Goal: Task Accomplishment & Management: Use online tool/utility

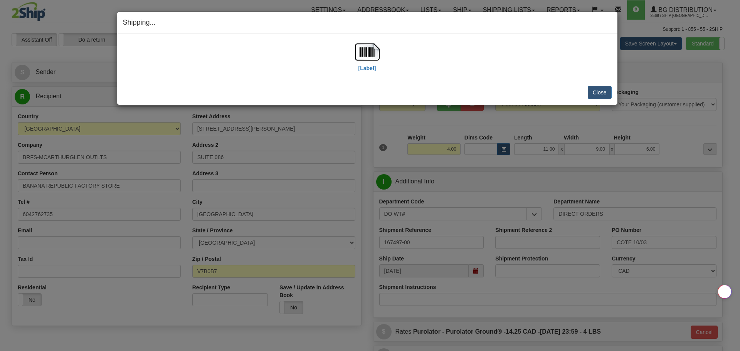
select select "BC"
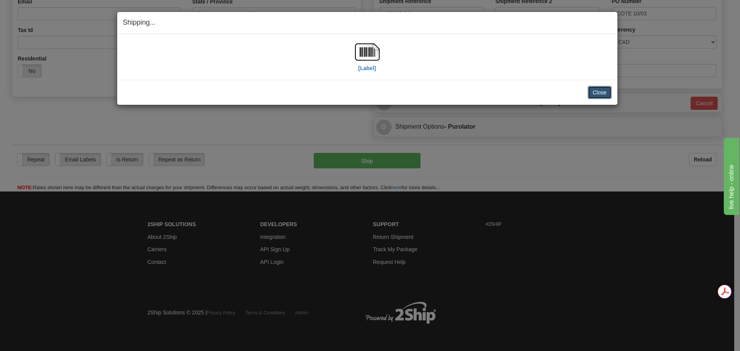
click at [600, 94] on button "Close" at bounding box center [600, 92] width 24 height 13
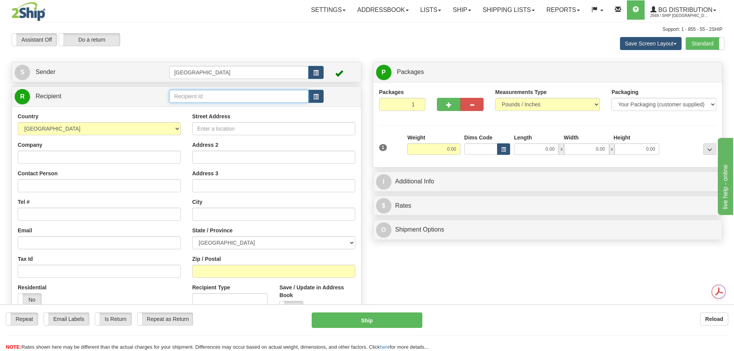
click at [193, 94] on input "text" at bounding box center [239, 96] width 140 height 13
click at [196, 104] on li "52000" at bounding box center [239, 108] width 139 height 10
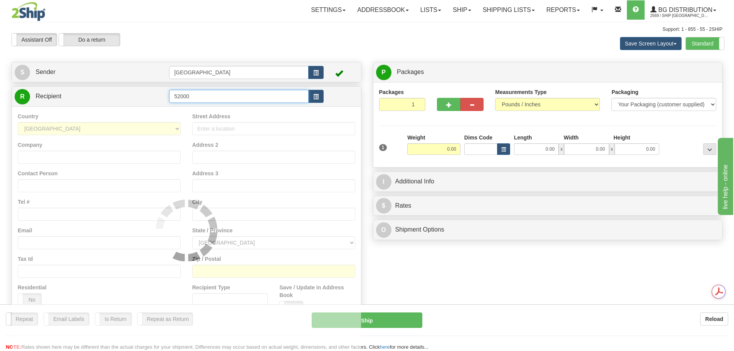
type input "52000"
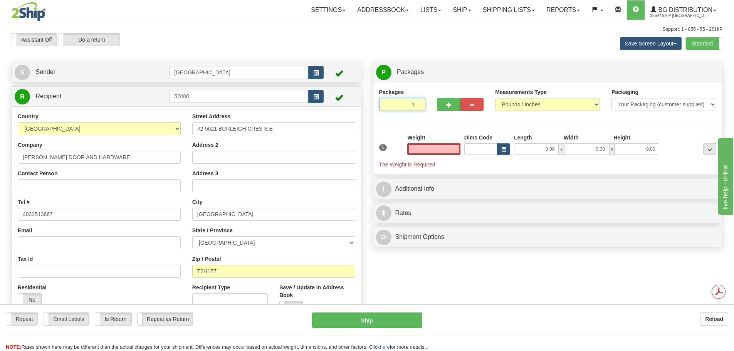
type input "2"
type input "0.00"
click at [419, 103] on input "2" at bounding box center [402, 104] width 47 height 13
click at [419, 103] on input "3" at bounding box center [402, 104] width 47 height 13
type input "4"
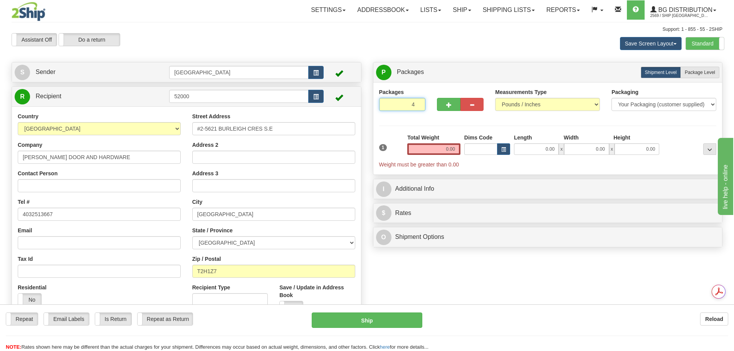
click at [419, 103] on input "4" at bounding box center [402, 104] width 47 height 13
click at [688, 74] on span "Package Level" at bounding box center [700, 72] width 30 height 5
radio input "true"
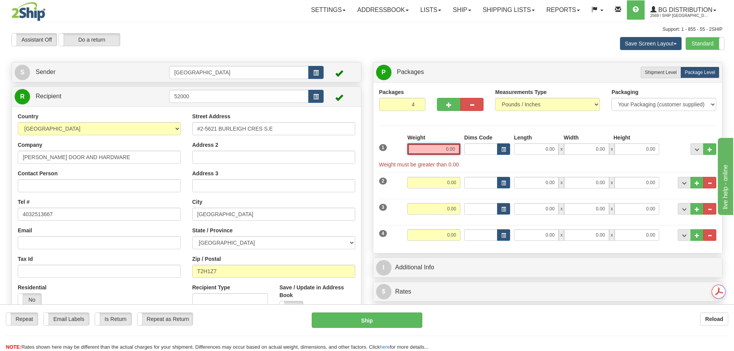
drag, startPoint x: 442, startPoint y: 150, endPoint x: 545, endPoint y: 143, distance: 102.4
click at [554, 144] on div "1 Weight 0.00 Dims Code 0.00" at bounding box center [547, 151] width 341 height 35
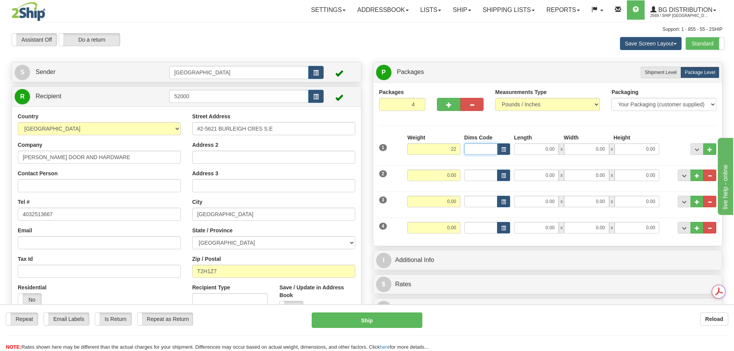
type input "22.00"
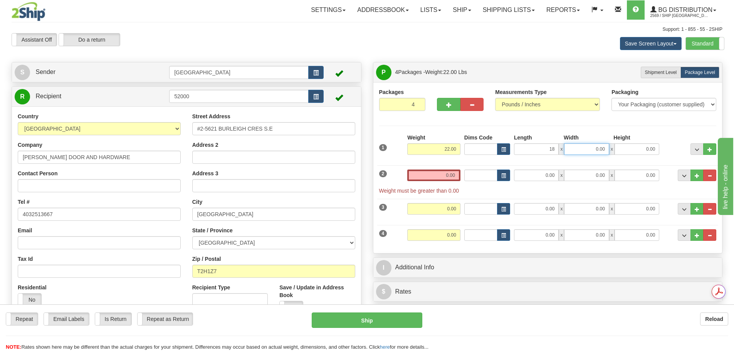
type input "18.00"
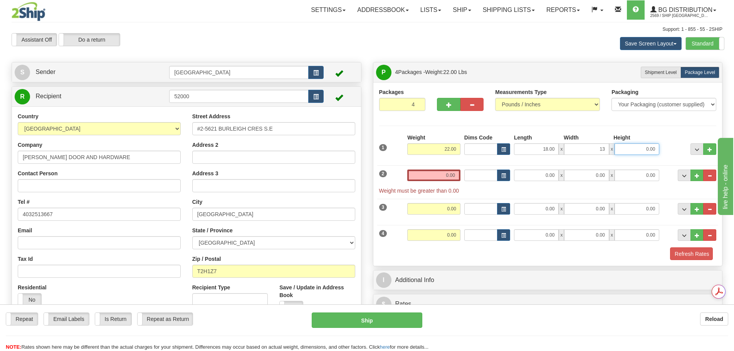
type input "13.00"
type input "10.00"
drag, startPoint x: 442, startPoint y: 171, endPoint x: 480, endPoint y: 174, distance: 38.3
click at [480, 174] on div "2 Weight 0.00 Dims Code Length Width Height" at bounding box center [547, 177] width 341 height 33
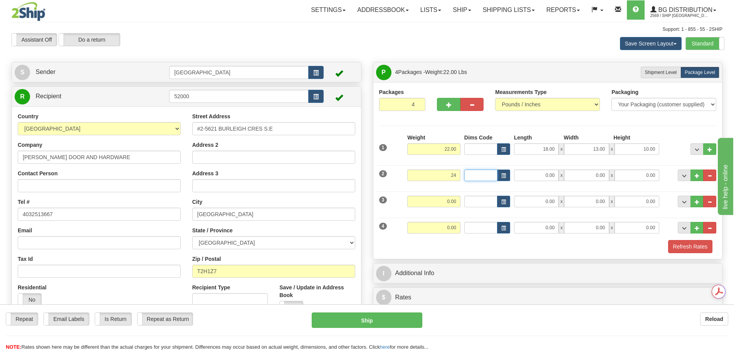
type input "24.00"
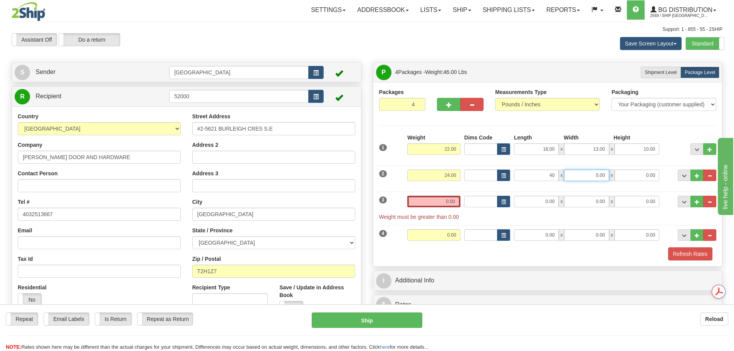
type input "40.00"
type input "11.00"
type input "12.00"
drag, startPoint x: 440, startPoint y: 203, endPoint x: 515, endPoint y: 207, distance: 75.6
click at [517, 207] on div "3 Weight 0.00 Dims Code Length Width Height" at bounding box center [547, 204] width 341 height 33
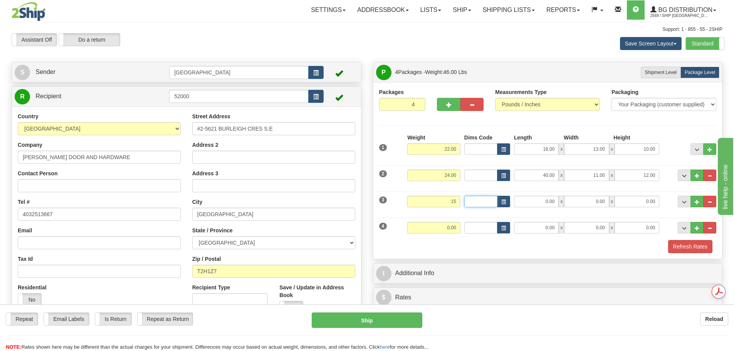
type input "15.00"
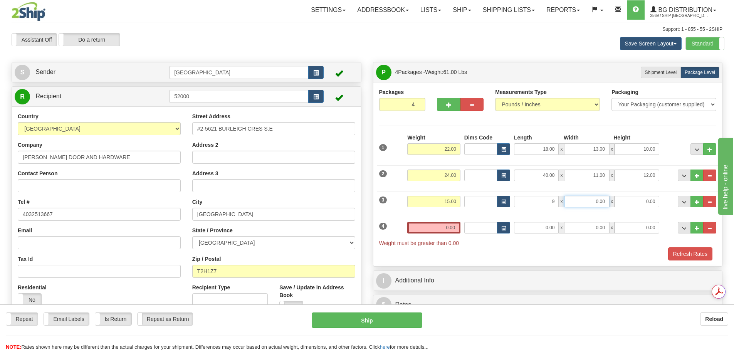
type input "9.00"
type input "6.00"
type input "7.00"
click at [496, 225] on div "4 Weight 0.00 Dims Code Length Width Height" at bounding box center [547, 230] width 341 height 33
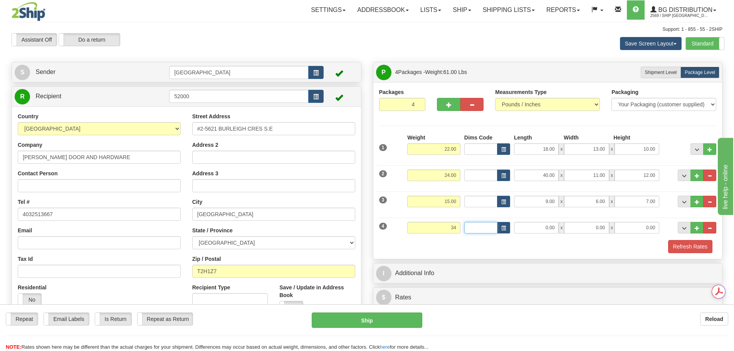
type input "34.00"
type input "87.00"
type input "7.00"
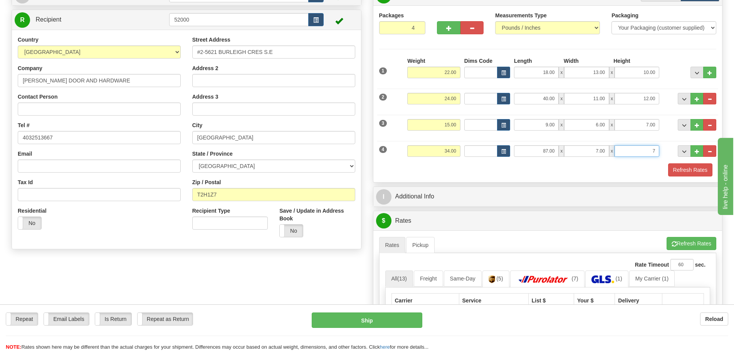
scroll to position [77, 0]
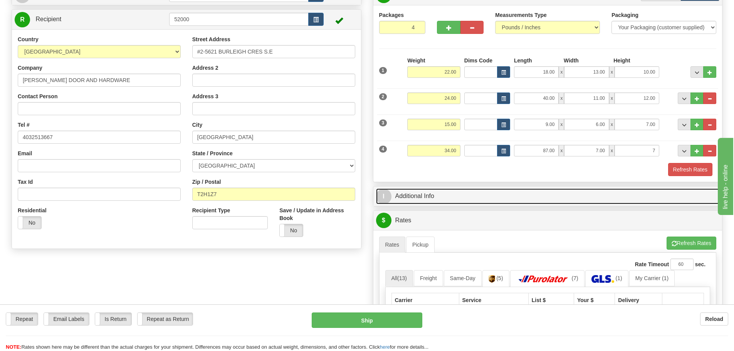
type input "7.00"
click at [531, 197] on link "I Additional Info" at bounding box center [548, 196] width 344 height 16
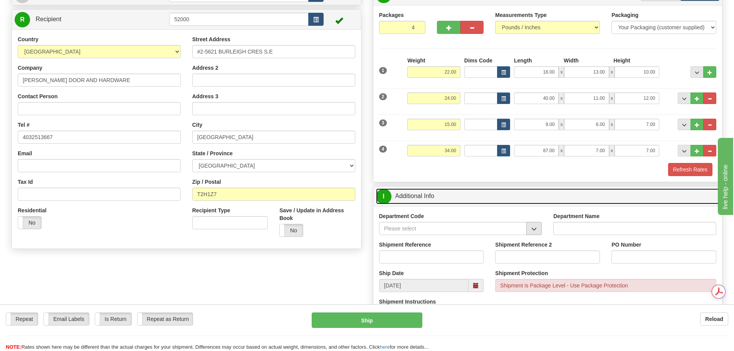
scroll to position [0, 0]
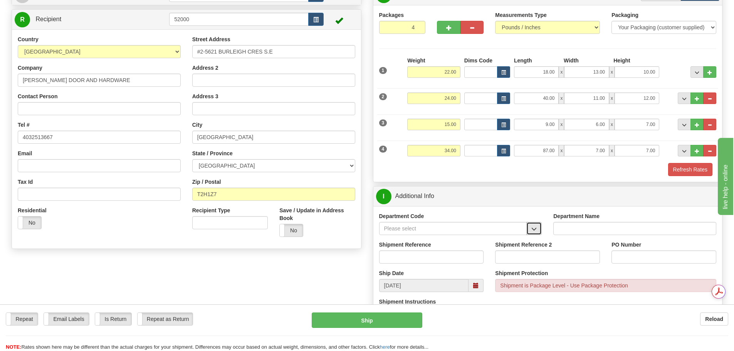
click at [532, 229] on span "button" at bounding box center [533, 229] width 5 height 5
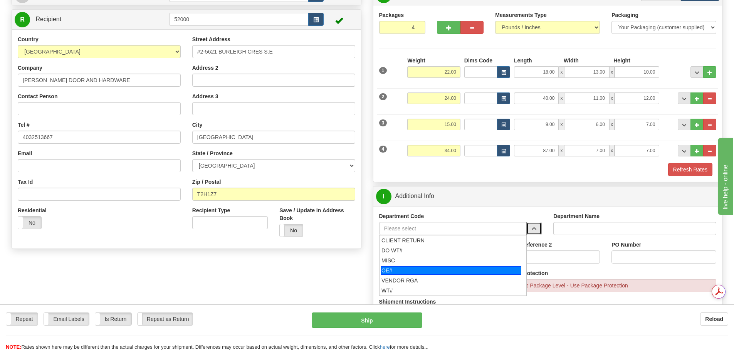
click at [481, 266] on div "OE#" at bounding box center [451, 270] width 140 height 8
type input "OE#"
type input "ORDERS"
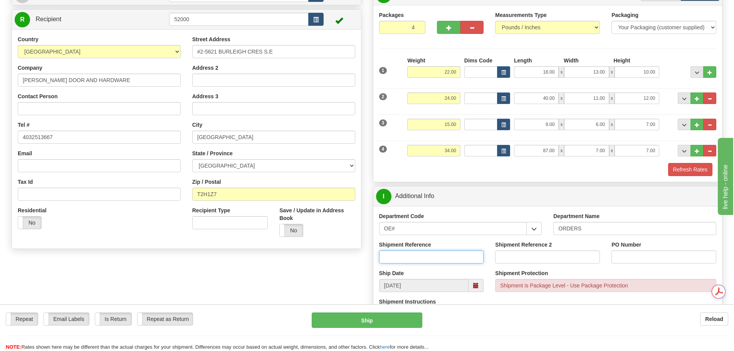
click at [461, 261] on input "Shipment Reference" at bounding box center [431, 257] width 105 height 13
type input "90041154-00; 90039290-01"
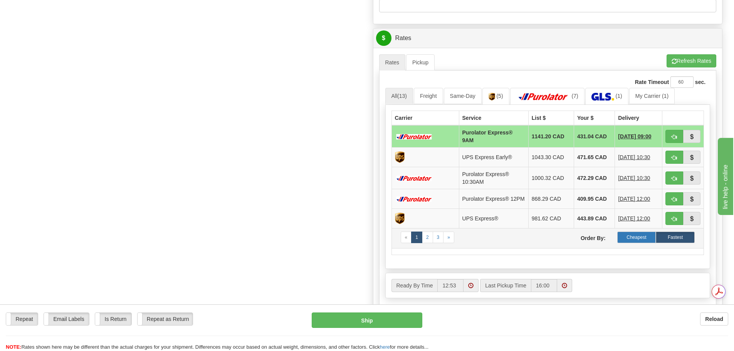
type input "15874; 15518"
click at [628, 235] on label "Cheapest" at bounding box center [636, 238] width 39 height 12
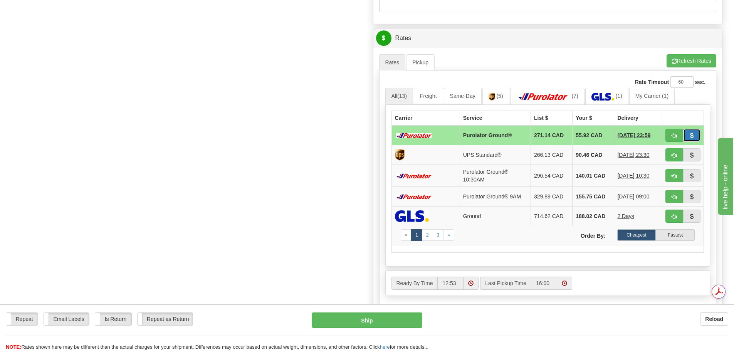
click at [696, 133] on button "button" at bounding box center [692, 135] width 18 height 13
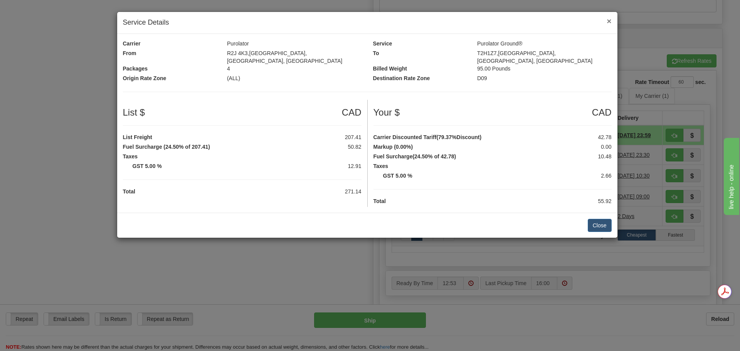
click at [610, 24] on span "×" at bounding box center [609, 21] width 5 height 9
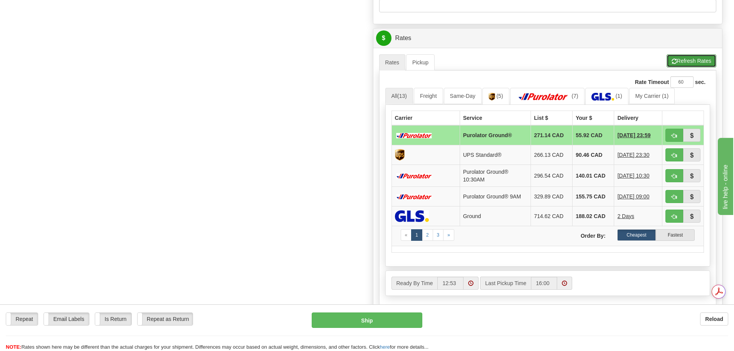
click at [683, 61] on button "Refresh Rates" at bounding box center [692, 60] width 50 height 13
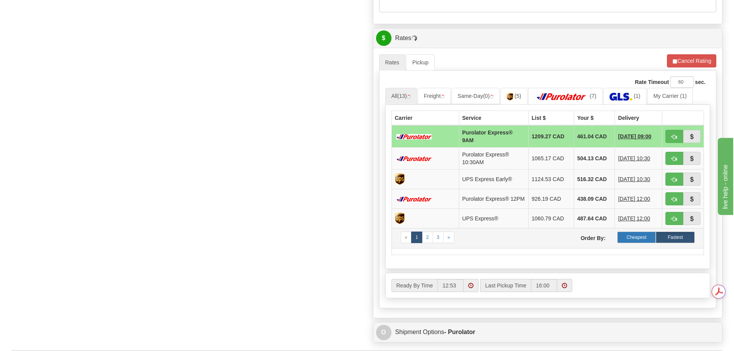
click at [635, 238] on label "Cheapest" at bounding box center [636, 238] width 39 height 12
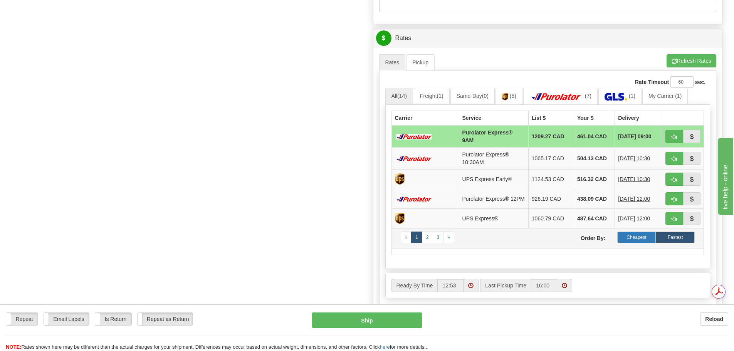
click at [635, 242] on label "Cheapest" at bounding box center [636, 238] width 39 height 12
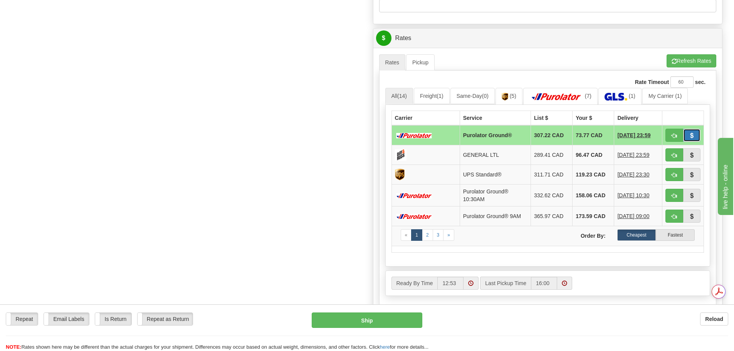
click at [688, 135] on button "button" at bounding box center [692, 135] width 18 height 13
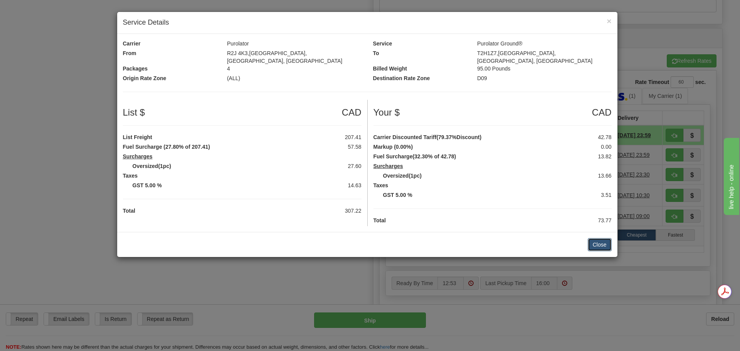
click at [602, 238] on button "Close" at bounding box center [600, 244] width 24 height 13
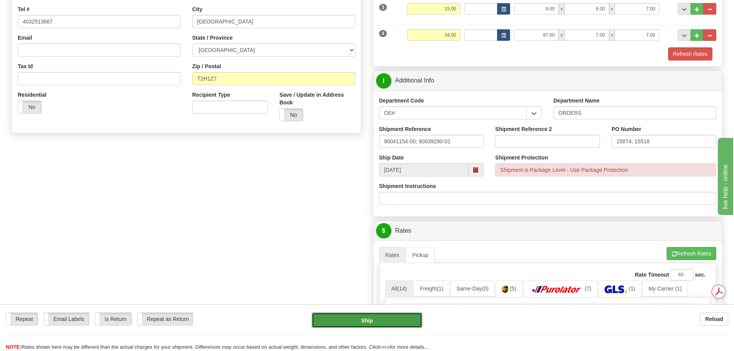
click at [357, 315] on button "Ship" at bounding box center [367, 320] width 111 height 15
type input "260"
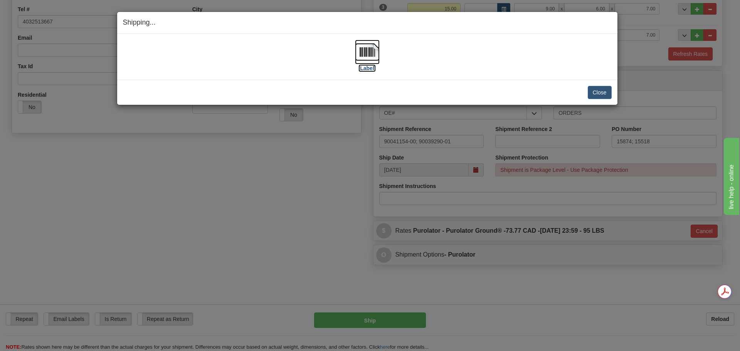
click at [363, 49] on img at bounding box center [367, 52] width 25 height 25
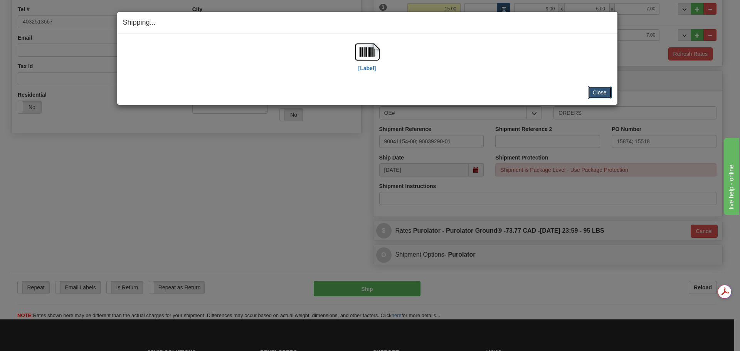
click at [597, 93] on button "Close" at bounding box center [600, 92] width 24 height 13
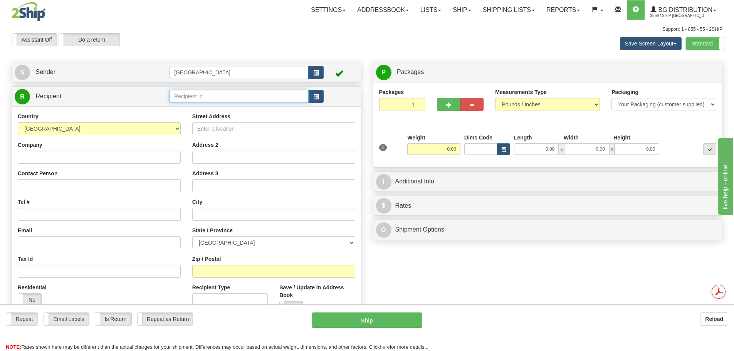
click at [181, 99] on input "text" at bounding box center [239, 96] width 140 height 13
click at [215, 107] on div "80108" at bounding box center [238, 108] width 132 height 8
type input "80108"
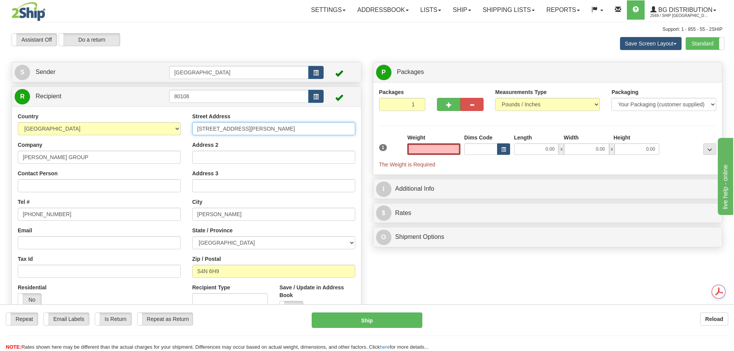
type input "0.00"
drag, startPoint x: 269, startPoint y: 129, endPoint x: 190, endPoint y: 128, distance: 79.4
click at [190, 128] on div "Street Address 2201 E. REDBEAR AVE Address 2 Address 3 City REGINA State / Prov…" at bounding box center [274, 216] width 175 height 207
type input "1265-3RD AVE S"
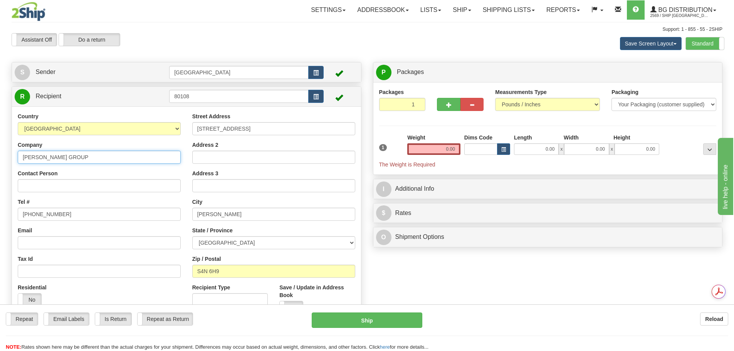
type input "KRUSE GLASS"
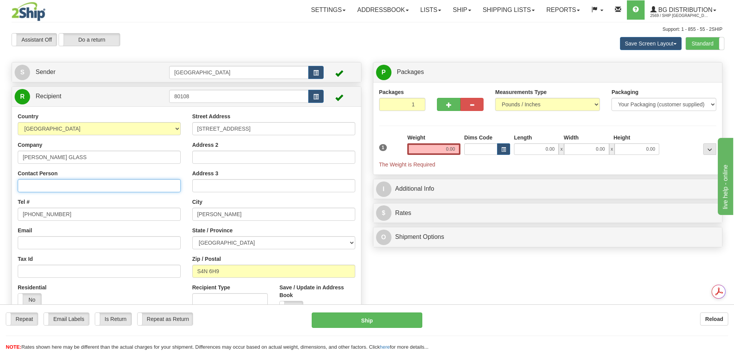
type input "attn: Morry"
type input "LETHBRIDGE"
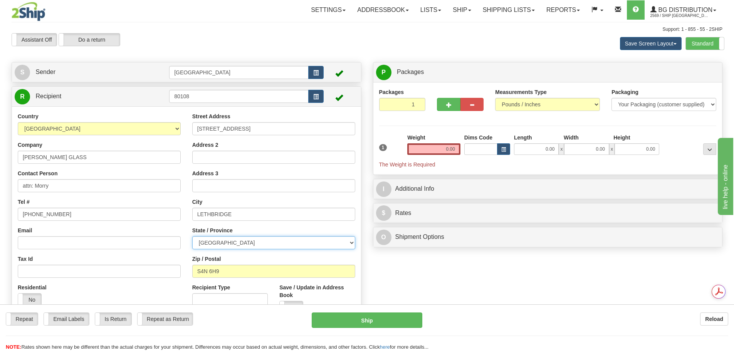
select select "AB"
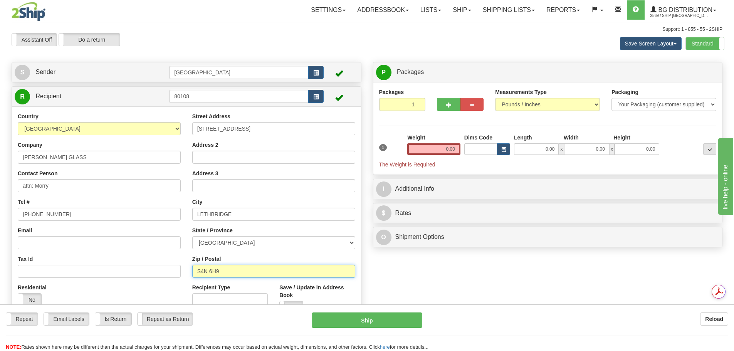
type input "T1J0K2"
click at [368, 153] on div "P Packages 1 Packages - Weight: 0.00 Lbs Shipment Level Shipm. Package Level Pa…" at bounding box center [548, 156] width 362 height 189
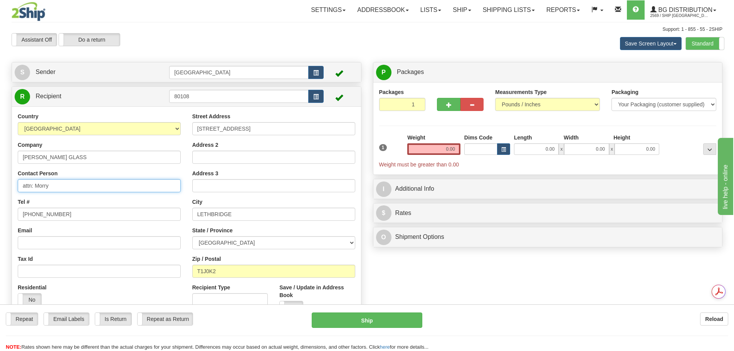
drag, startPoint x: 46, startPoint y: 184, endPoint x: 35, endPoint y: 183, distance: 10.9
click at [35, 183] on input "attn: Morry" at bounding box center [99, 185] width 163 height 13
type input "attn: Ivan"
click at [40, 214] on input "306-522-3007" at bounding box center [99, 214] width 163 height 13
drag, startPoint x: 74, startPoint y: 212, endPoint x: 0, endPoint y: 197, distance: 75.2
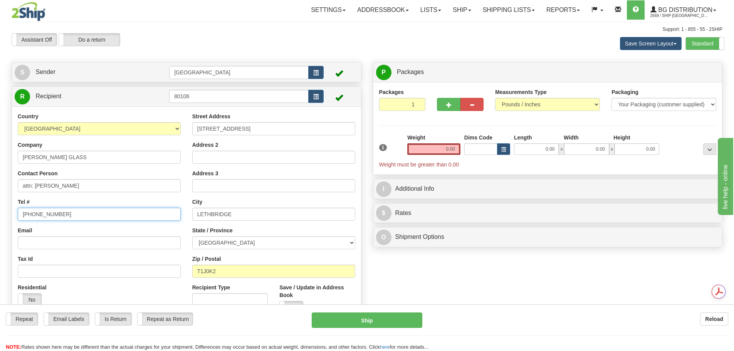
click at [0, 197] on div "Toggle navigation Settings Shipping Preferences Fields Preferences New" at bounding box center [367, 184] width 734 height 369
type input "4033204527"
click at [459, 149] on input "0.00" at bounding box center [433, 149] width 53 height 12
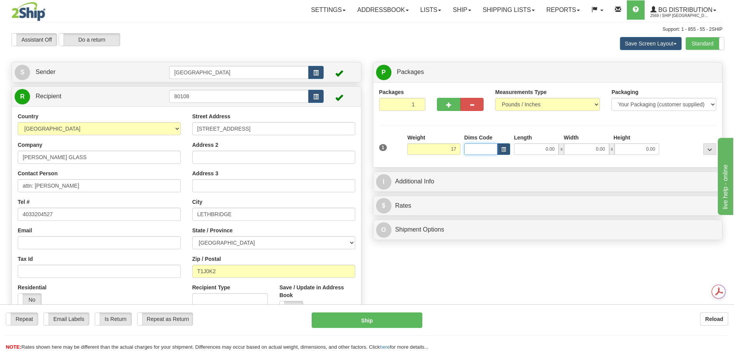
type input "17.00"
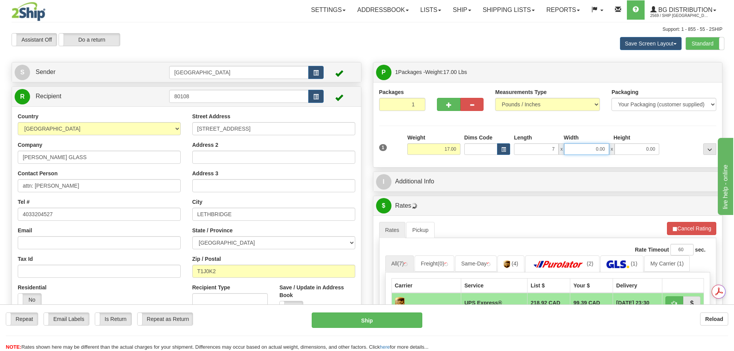
type input "7.00"
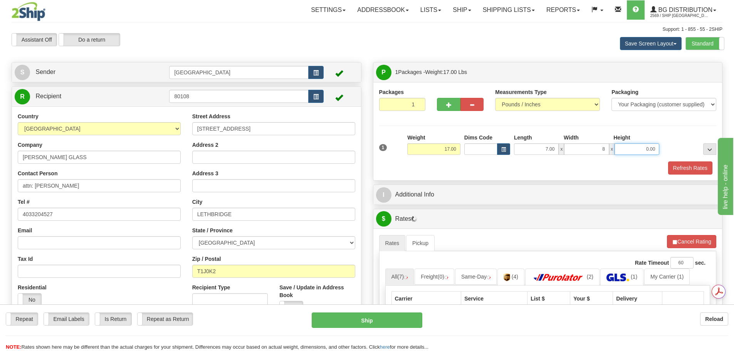
type input "8.00"
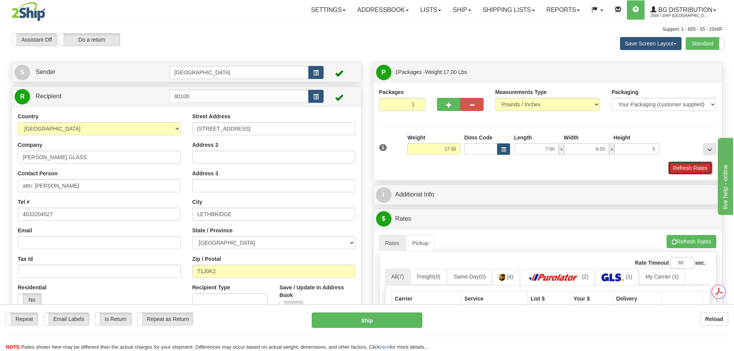
type input "5.00"
click at [679, 168] on button "Refresh Rates" at bounding box center [690, 167] width 44 height 13
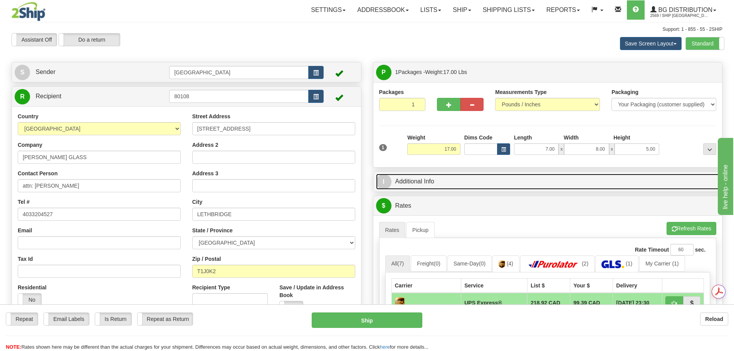
click at [550, 184] on link "I Additional Info" at bounding box center [548, 182] width 344 height 16
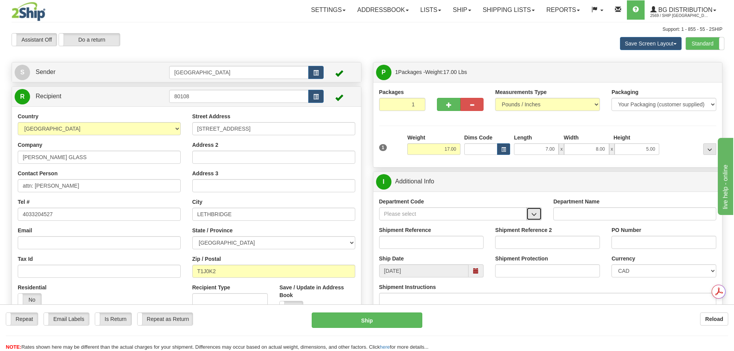
click at [537, 212] on button "button" at bounding box center [533, 213] width 15 height 13
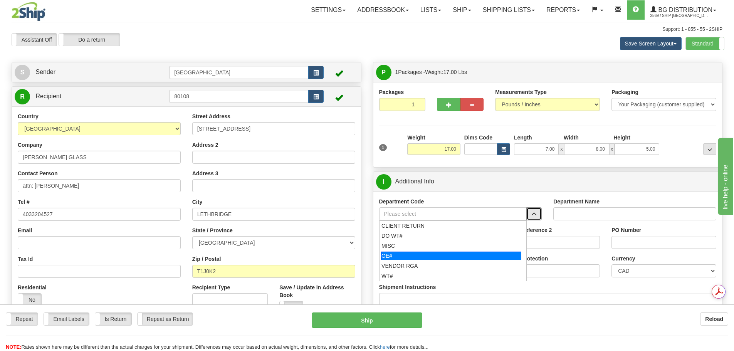
click at [476, 259] on div "OE#" at bounding box center [451, 256] width 140 height 8
type input "OE#"
type input "ORDERS"
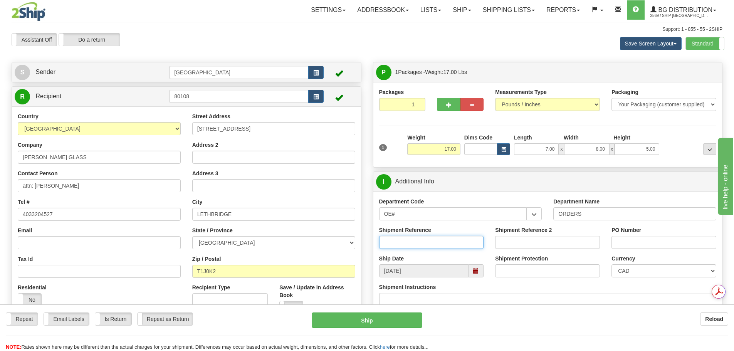
click at [447, 242] on input "Shipment Reference" at bounding box center [431, 242] width 105 height 13
type input "90038379-01"
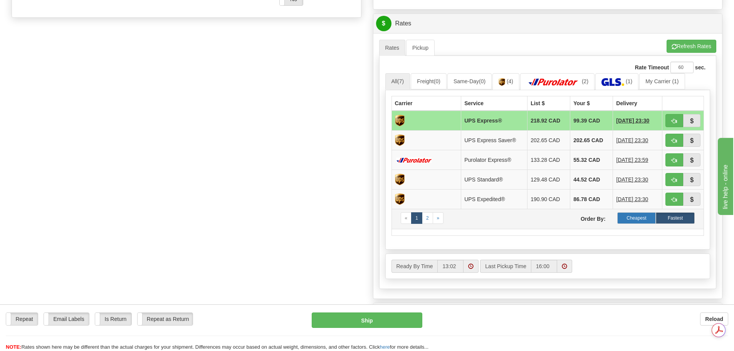
type input "31627"
click at [633, 215] on label "Cheapest" at bounding box center [636, 218] width 39 height 12
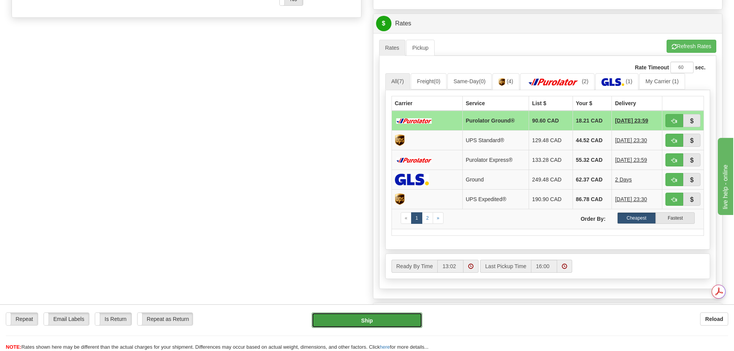
click at [400, 320] on button "Ship" at bounding box center [367, 320] width 111 height 15
type input "260"
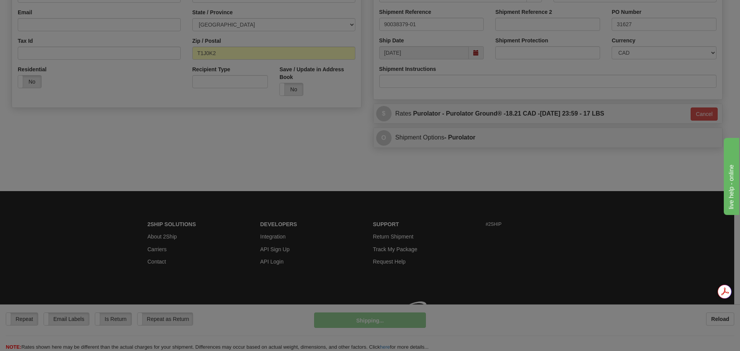
scroll to position [229, 0]
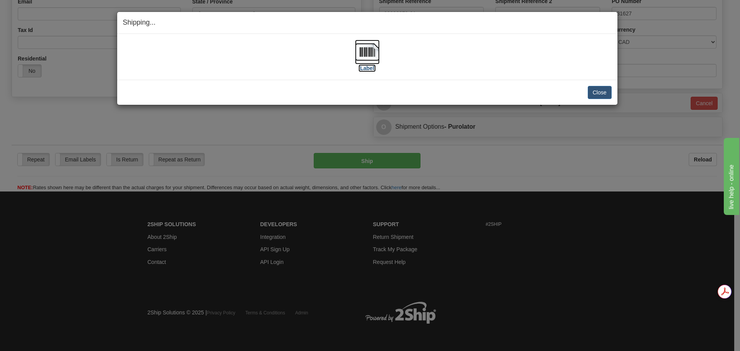
click at [374, 54] on img at bounding box center [367, 52] width 25 height 25
click at [602, 97] on button "Close" at bounding box center [600, 92] width 24 height 13
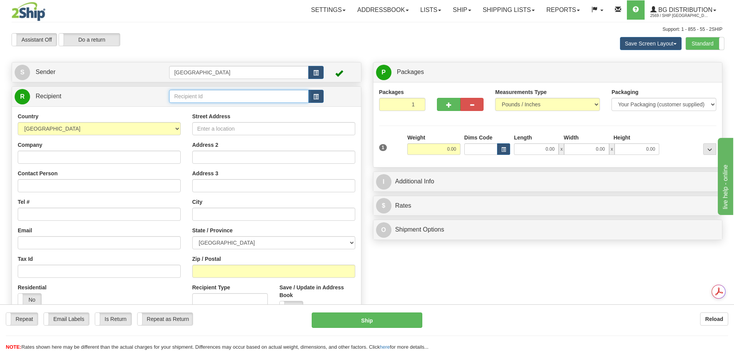
click at [220, 95] on input "text" at bounding box center [239, 96] width 140 height 13
click at [220, 109] on div "80081" at bounding box center [238, 108] width 132 height 8
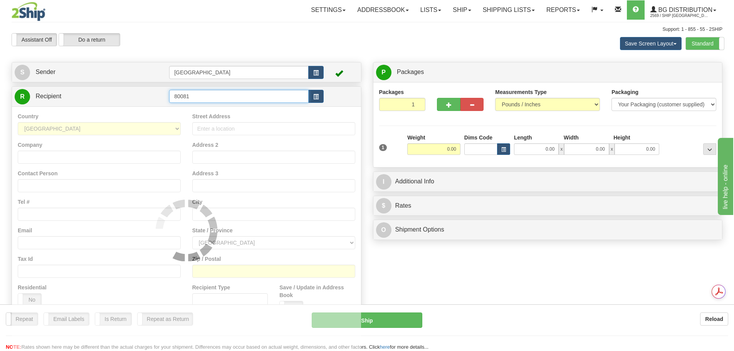
type input "80081"
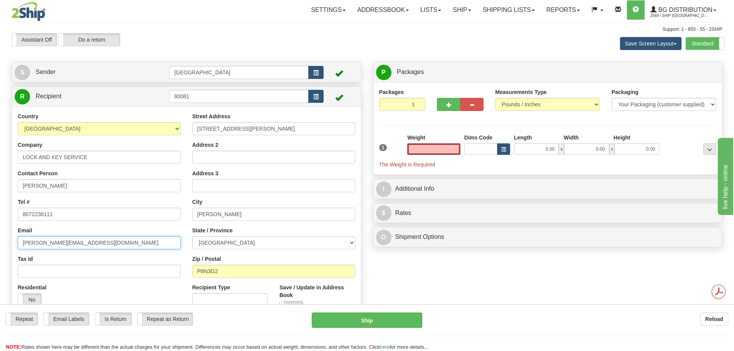
type input "0.00"
drag, startPoint x: 104, startPoint y: 239, endPoint x: 0, endPoint y: 243, distance: 104.1
click at [0, 243] on div "Toggle navigation Settings Shipping Preferences Fields Preferences New" at bounding box center [367, 184] width 734 height 369
click at [418, 103] on input "2" at bounding box center [402, 104] width 47 height 13
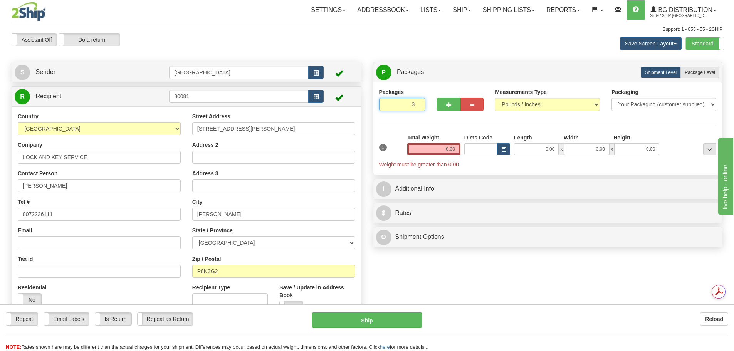
type input "3"
click at [418, 103] on input "3" at bounding box center [402, 104] width 47 height 13
click at [694, 76] on label "Package Level Pack.." at bounding box center [700, 73] width 39 height 12
radio input "true"
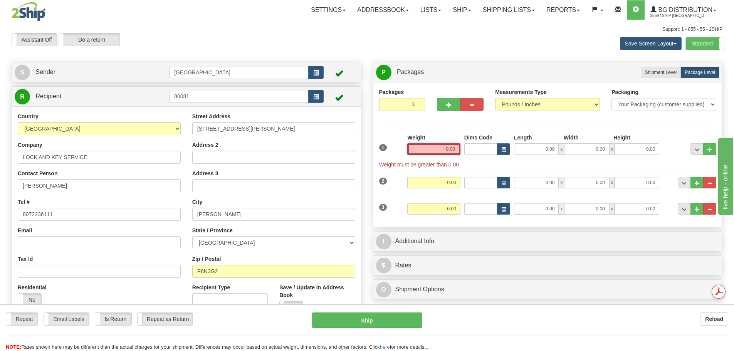
drag, startPoint x: 469, startPoint y: 145, endPoint x: 541, endPoint y: 152, distance: 72.1
click at [541, 152] on div "1 Weight 0.00 Dims Code 0.00" at bounding box center [547, 151] width 341 height 35
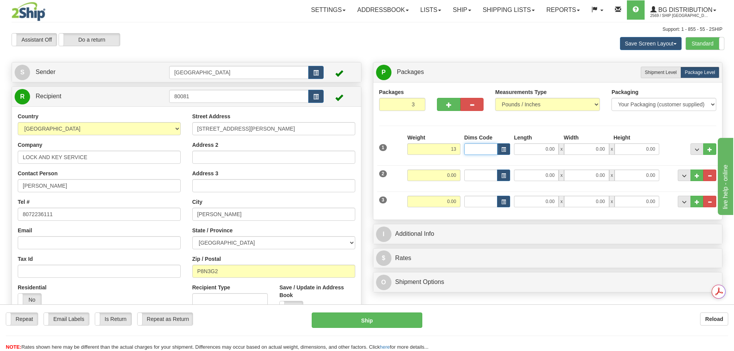
type input "13.00"
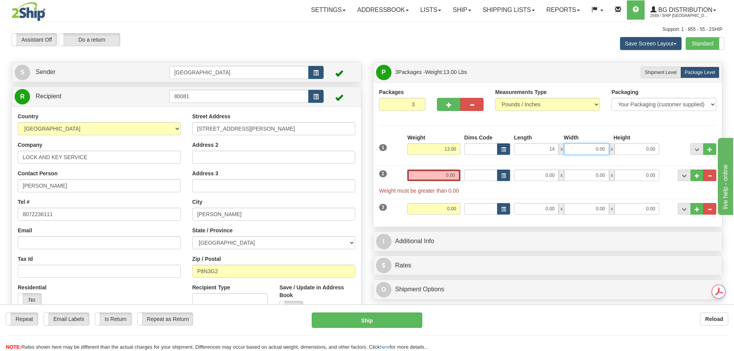
type input "14.00"
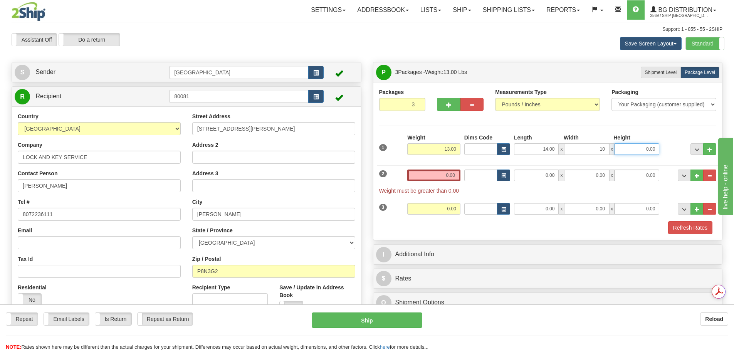
type input "10.00"
type input "8.00"
drag, startPoint x: 434, startPoint y: 174, endPoint x: 488, endPoint y: 182, distance: 54.1
click at [488, 182] on div "2 Weight 0.00 Dims Code Length Width Height" at bounding box center [547, 177] width 341 height 33
type input "24.00"
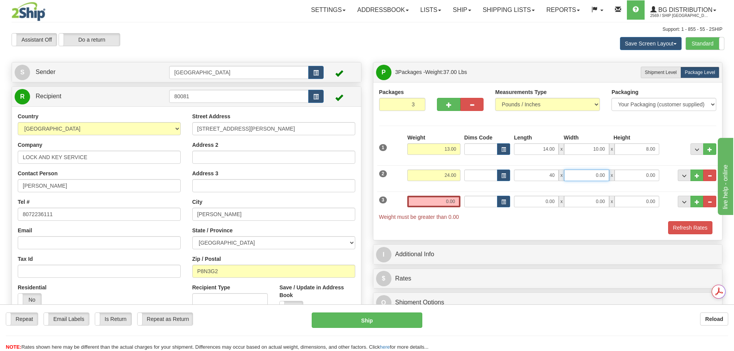
type input "40.00"
type input "11.00"
type input "12.00"
drag, startPoint x: 434, startPoint y: 198, endPoint x: 478, endPoint y: 205, distance: 43.7
click at [478, 205] on div "3 Weight 0.00 Dims Code Length Width Height" at bounding box center [547, 204] width 341 height 33
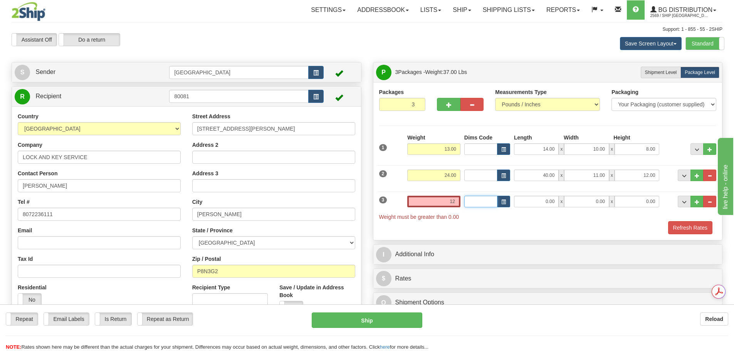
type input "12.00"
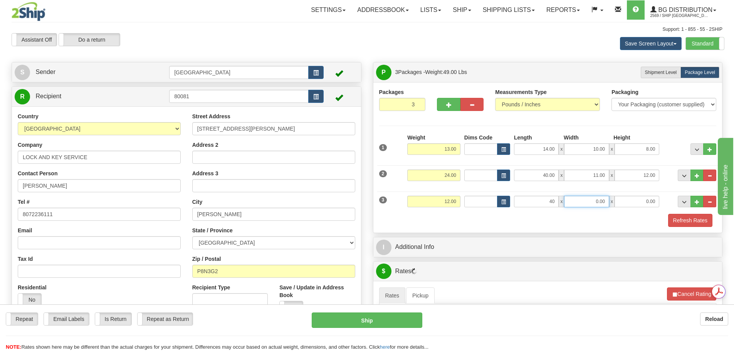
type input "40.00"
type input "11.00"
type input "6.00"
click at [683, 222] on button "Refresh Rates" at bounding box center [690, 220] width 44 height 13
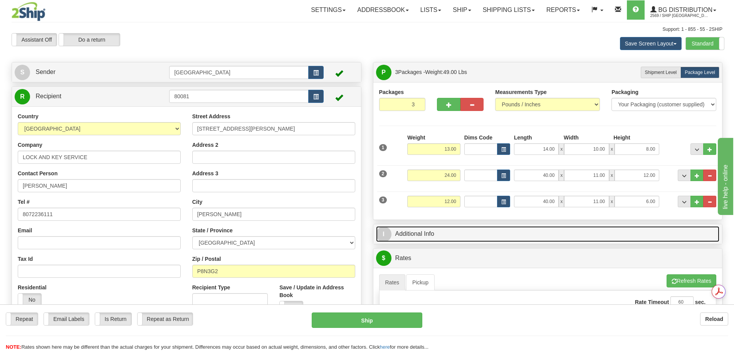
click at [558, 227] on link "I Additional Info" at bounding box center [548, 234] width 344 height 16
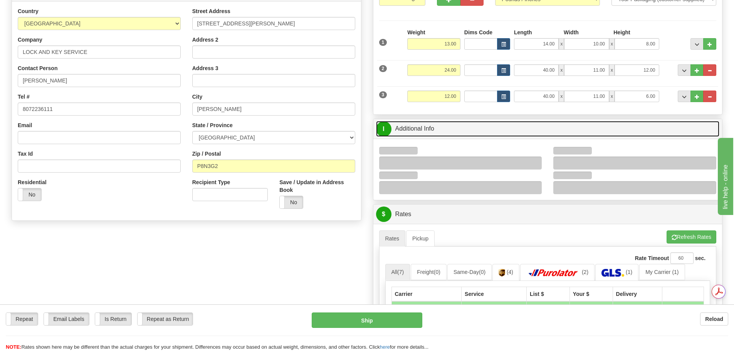
scroll to position [116, 0]
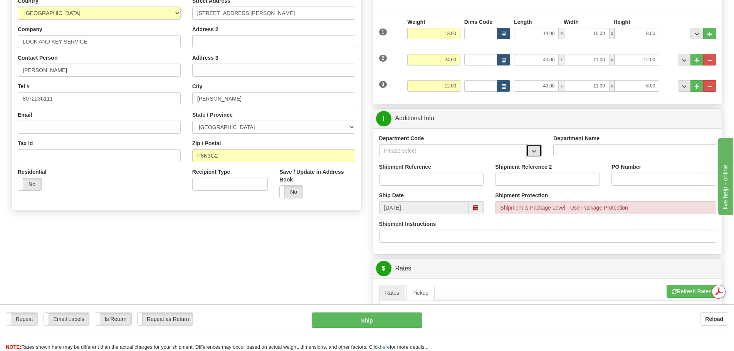
click at [538, 148] on button "button" at bounding box center [533, 150] width 15 height 13
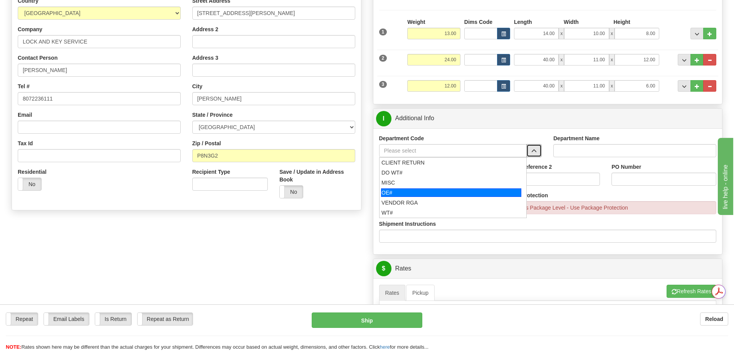
click at [471, 192] on div "OE#" at bounding box center [451, 192] width 140 height 8
type input "OE#"
type input "ORDERS"
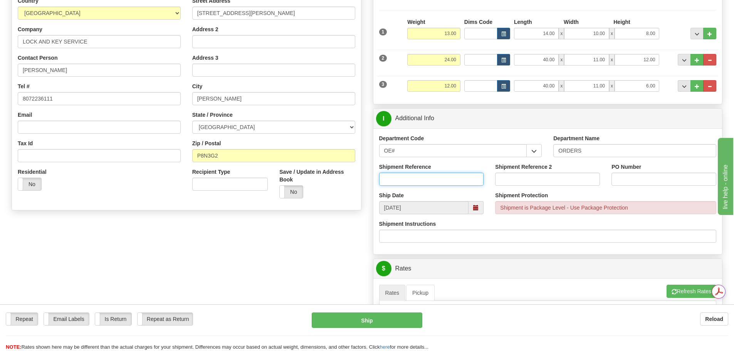
click at [441, 180] on input "Shipment Reference" at bounding box center [431, 179] width 105 height 13
type input "90041162-00; 90040884-01"
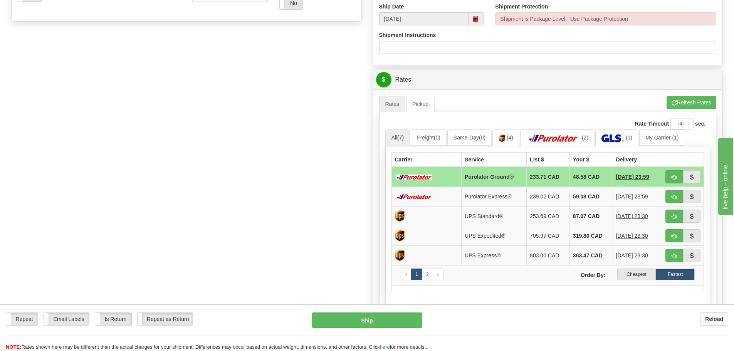
scroll to position [308, 0]
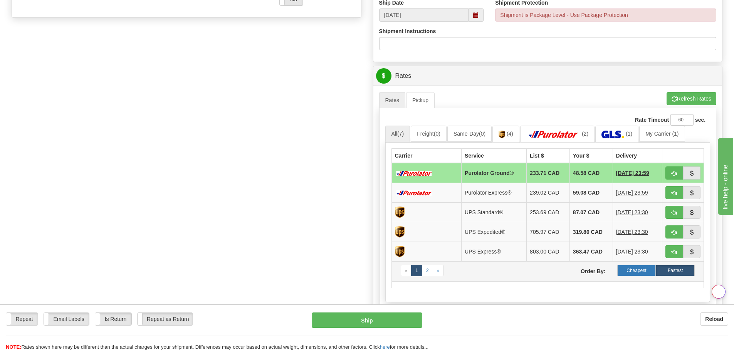
type input "90040695-01; 90041049-00"
click at [629, 270] on label "Cheapest" at bounding box center [636, 271] width 39 height 12
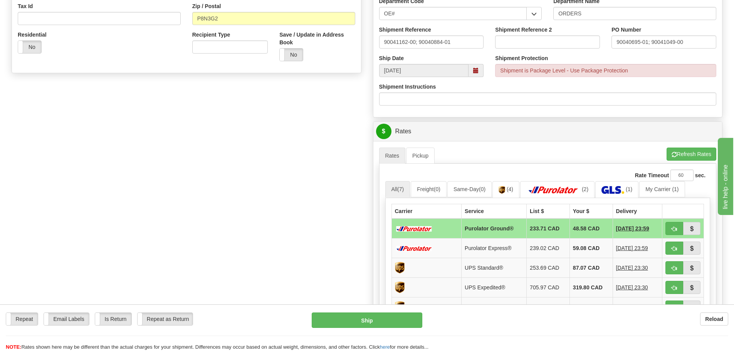
scroll to position [270, 0]
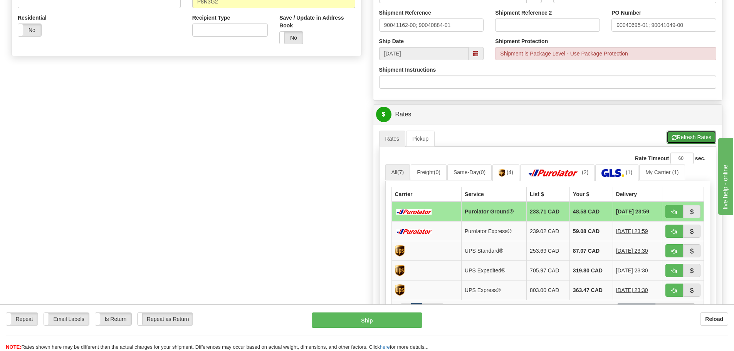
click at [682, 143] on button "Refresh Rates" at bounding box center [692, 137] width 50 height 13
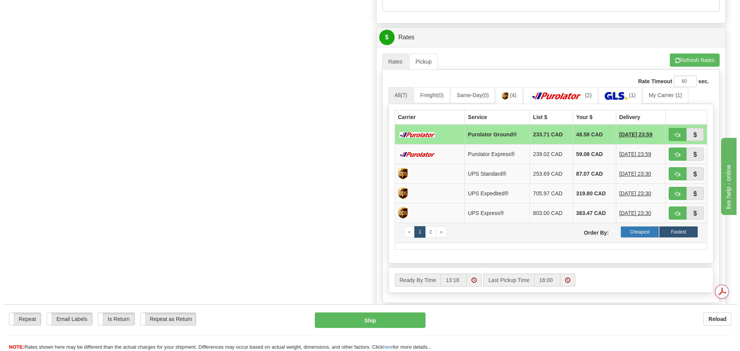
scroll to position [0, 0]
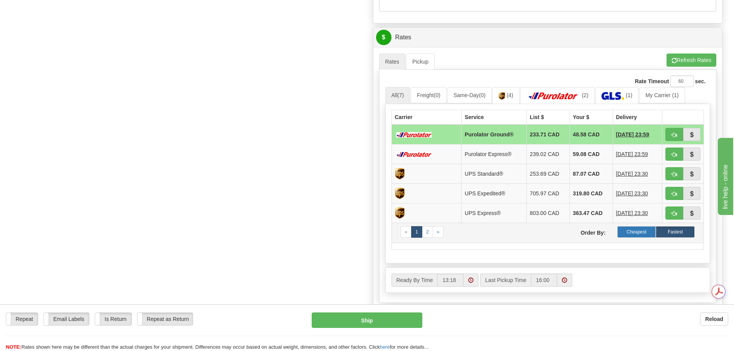
click at [634, 229] on label "Cheapest" at bounding box center [636, 232] width 39 height 12
click at [372, 316] on button "Ship" at bounding box center [367, 320] width 111 height 15
type input "260"
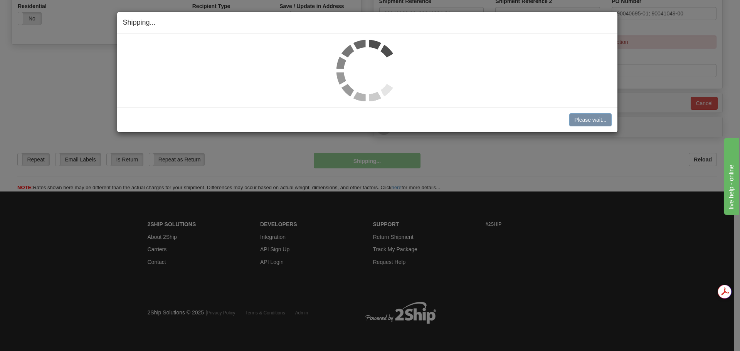
scroll to position [282, 0]
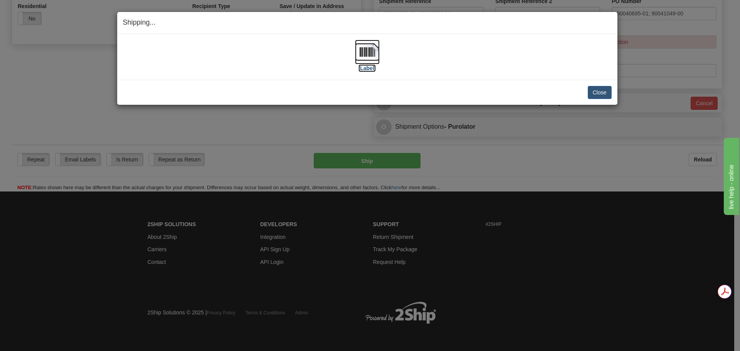
click at [356, 49] on img at bounding box center [367, 52] width 25 height 25
click at [592, 94] on button "Close" at bounding box center [600, 92] width 24 height 13
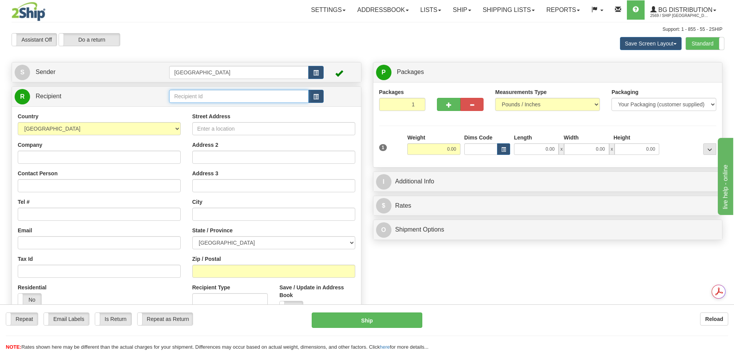
click at [215, 96] on input "text" at bounding box center [239, 96] width 140 height 13
click at [212, 106] on div "BG TOR" at bounding box center [238, 108] width 132 height 8
type input "BG TOR"
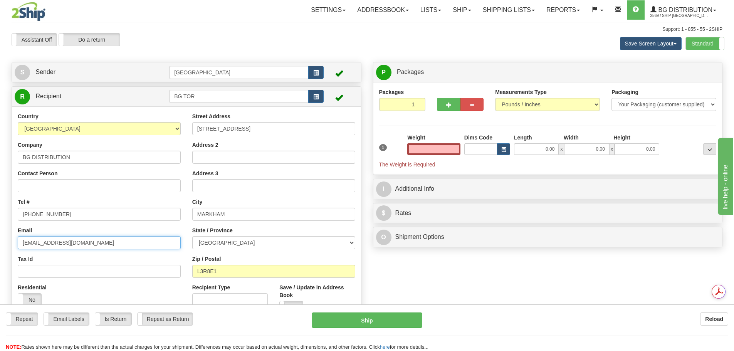
type input "0.00"
drag, startPoint x: 90, startPoint y: 239, endPoint x: 0, endPoint y: 238, distance: 90.2
click at [0, 238] on div "Toggle navigation Settings Shipping Preferences Fields Preferences New" at bounding box center [367, 184] width 734 height 369
click at [419, 101] on input "1" at bounding box center [402, 104] width 47 height 13
click at [417, 101] on input "2" at bounding box center [402, 104] width 47 height 13
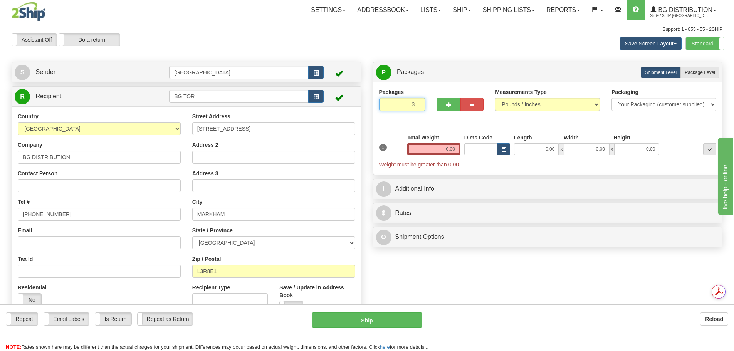
click at [417, 101] on input "3" at bounding box center [402, 104] width 47 height 13
type input "4"
click at [417, 101] on input "4" at bounding box center [402, 104] width 47 height 13
click at [698, 74] on span "Package Level" at bounding box center [700, 72] width 30 height 5
radio input "true"
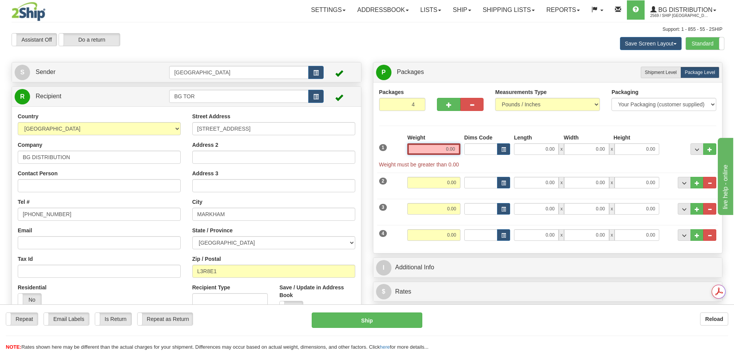
drag, startPoint x: 433, startPoint y: 148, endPoint x: 482, endPoint y: 152, distance: 49.5
click at [482, 152] on div "1 Weight 0.00 Dims Code 0.00" at bounding box center [547, 151] width 341 height 35
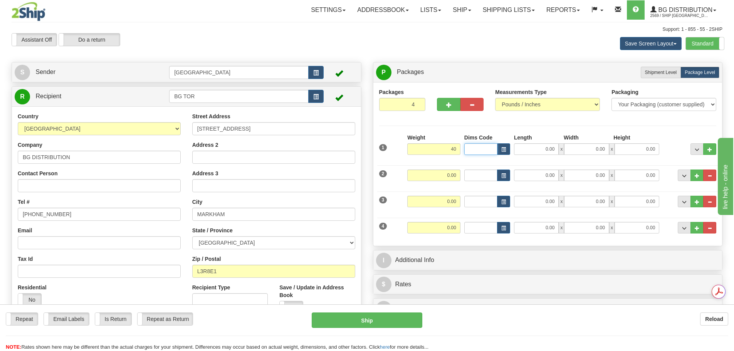
type input "40.00"
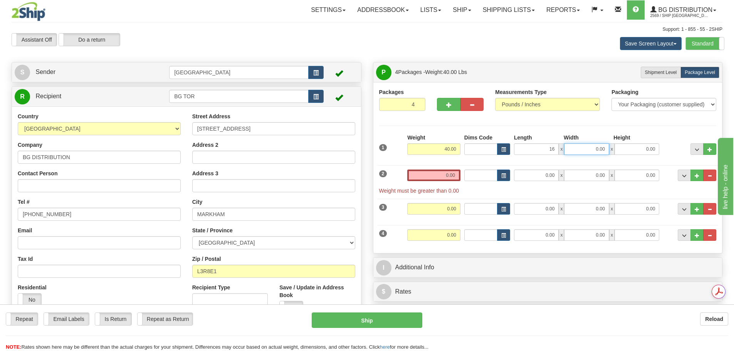
type input "16.00"
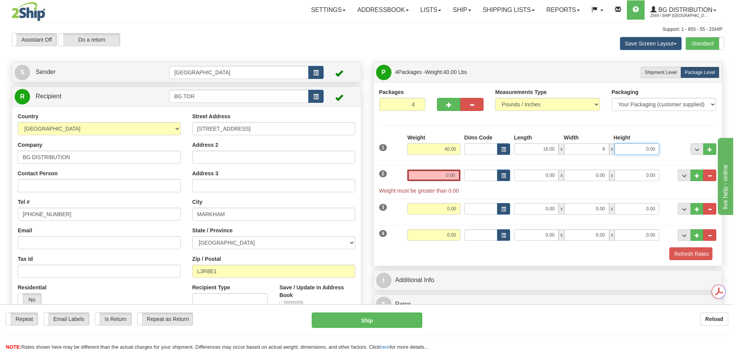
type input "9.00"
type input "13.00"
drag, startPoint x: 443, startPoint y: 178, endPoint x: 466, endPoint y: 178, distance: 22.7
click at [466, 178] on div "2 Weight 0.00 Dims Code Length Width Height" at bounding box center [547, 177] width 341 height 33
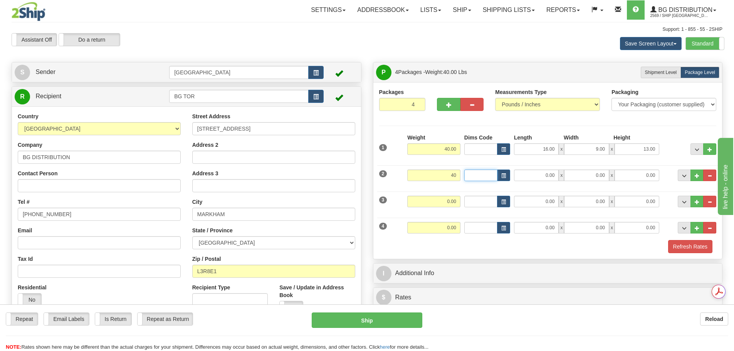
type input "40.00"
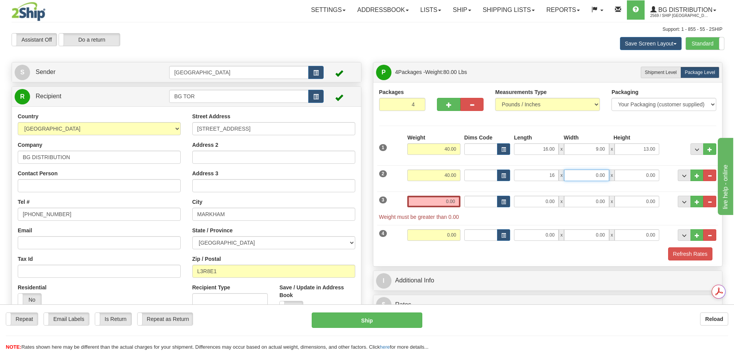
type input "16.00"
type input "9.00"
type input "13.00"
drag, startPoint x: 436, startPoint y: 195, endPoint x: 494, endPoint y: 197, distance: 58.2
click at [494, 197] on div "3 Weight 0.00 Dims Code Length Width Height" at bounding box center [547, 204] width 341 height 33
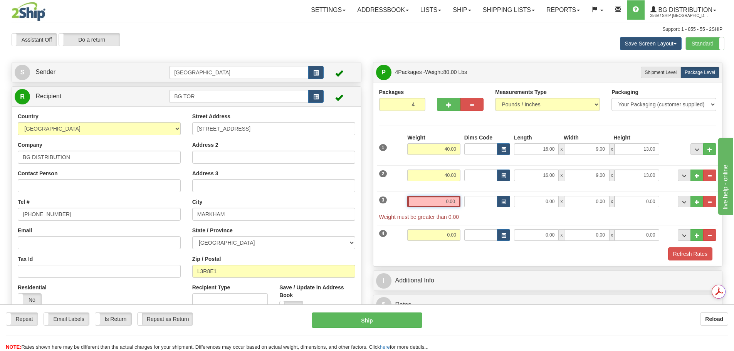
type input "3"
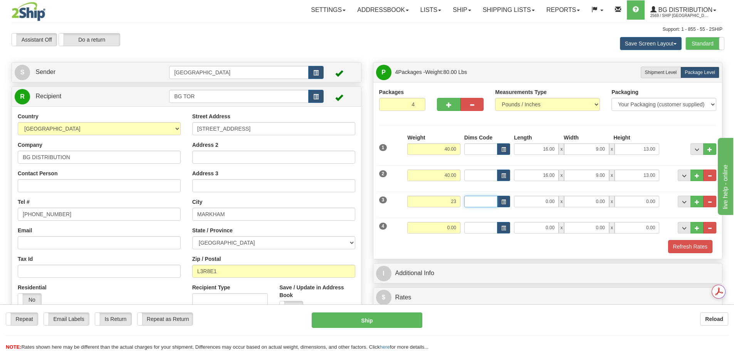
type input "23.00"
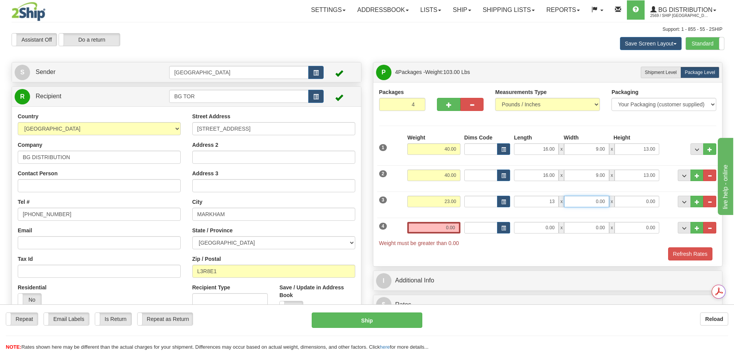
type input "13.00"
type input "7.00"
type input "6.00"
drag, startPoint x: 441, startPoint y: 230, endPoint x: 521, endPoint y: 232, distance: 79.8
click at [521, 232] on div "4 Weight 0.00 Dims Code Length Width Height" at bounding box center [547, 230] width 341 height 33
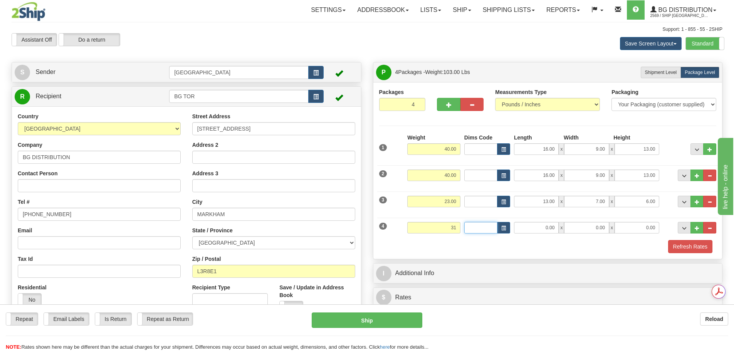
type input "31.00"
type input "16.00"
type input "13.00"
type input "9.00"
click at [691, 246] on button "Refresh Rates" at bounding box center [690, 246] width 44 height 13
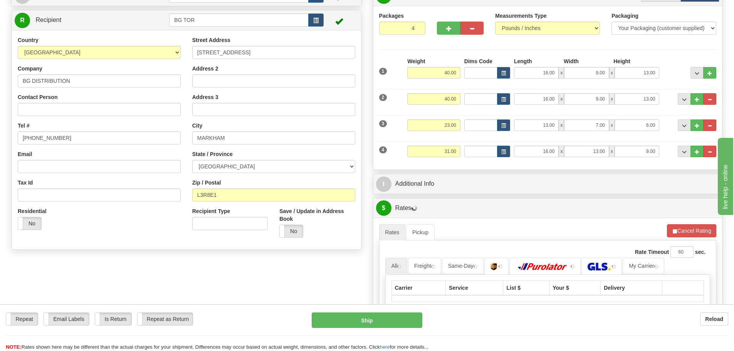
scroll to position [77, 0]
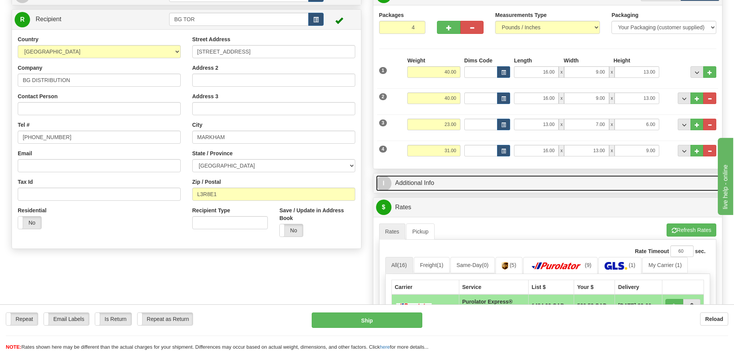
click at [526, 190] on link "I Additional Info" at bounding box center [548, 183] width 344 height 16
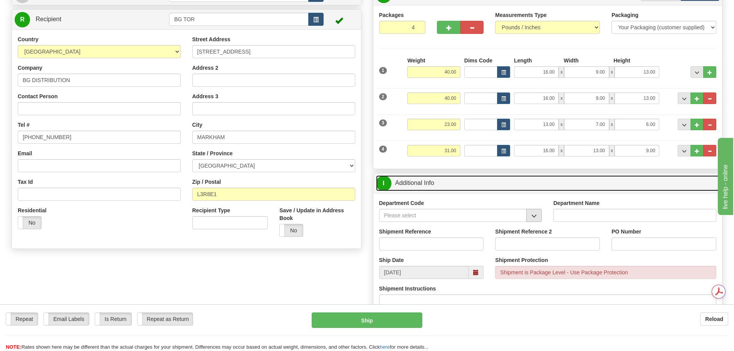
scroll to position [0, 0]
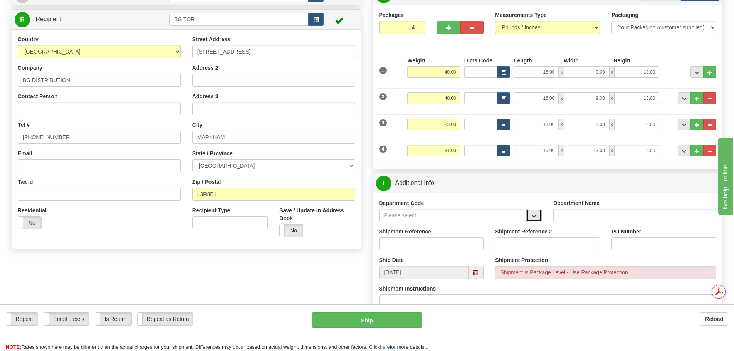
click at [539, 220] on button "button" at bounding box center [533, 215] width 15 height 13
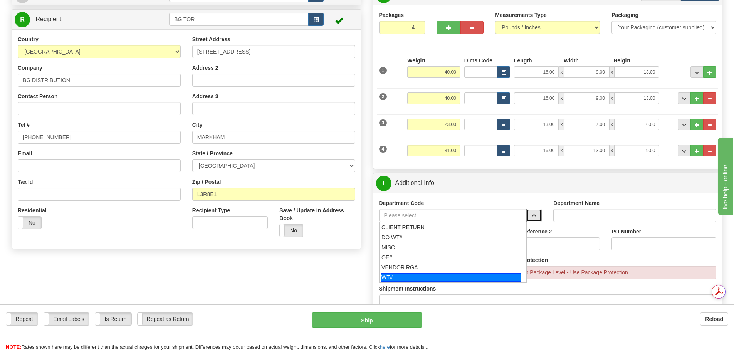
click at [476, 274] on div "WT#" at bounding box center [451, 277] width 140 height 8
type input "WT#"
type input "WAREHOUSE TRANSFERS"
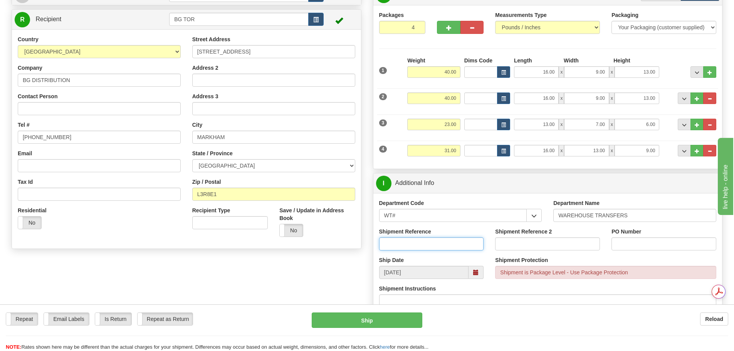
click at [464, 242] on input "Shipment Reference" at bounding box center [431, 243] width 105 height 13
type input "167649-00; 167649-00"
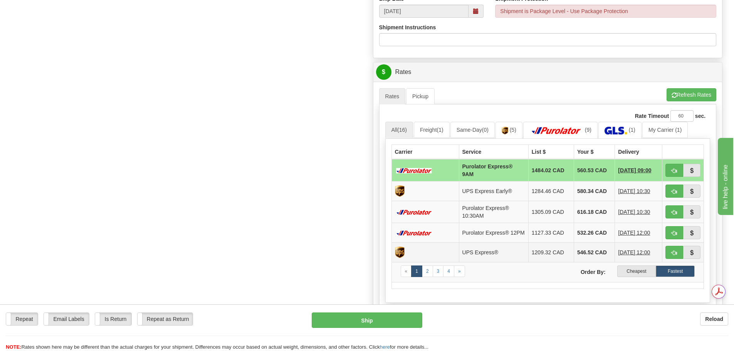
scroll to position [347, 0]
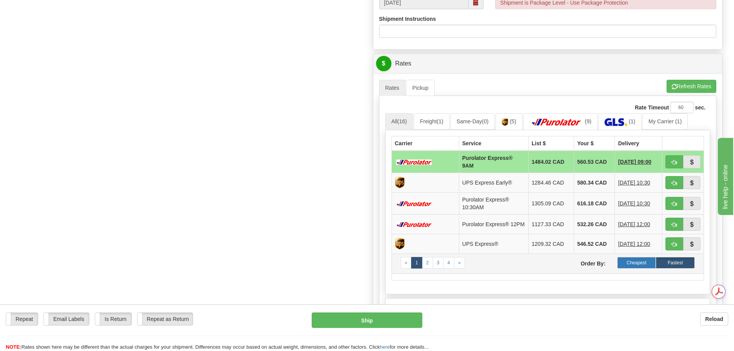
type input "167521-00; 167620"
click at [647, 264] on label "Cheapest" at bounding box center [636, 263] width 39 height 12
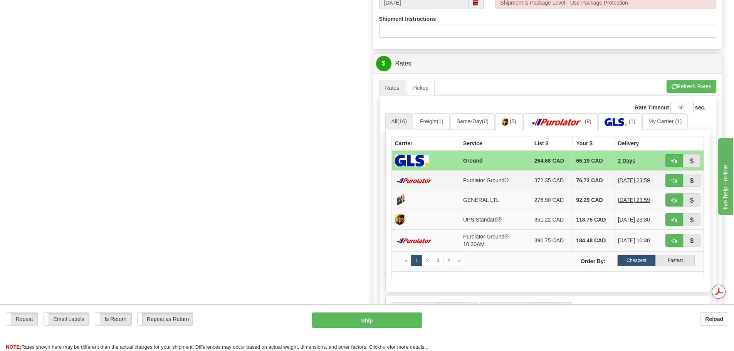
click at [544, 182] on td "372.35 CAD" at bounding box center [552, 180] width 42 height 20
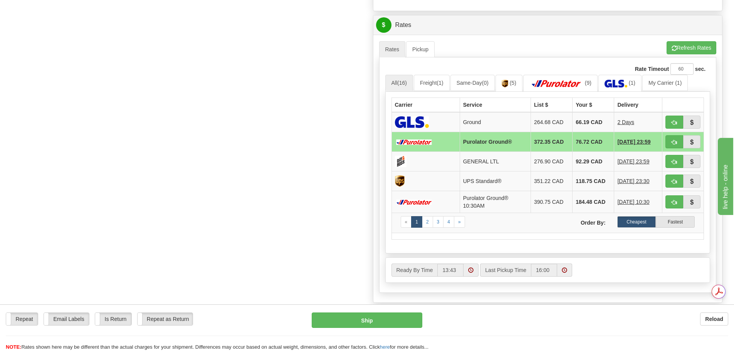
scroll to position [0, 0]
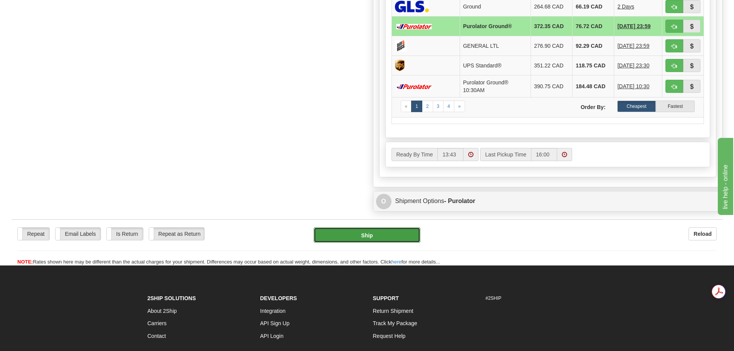
click at [402, 233] on button "Ship" at bounding box center [367, 234] width 107 height 15
type input "260"
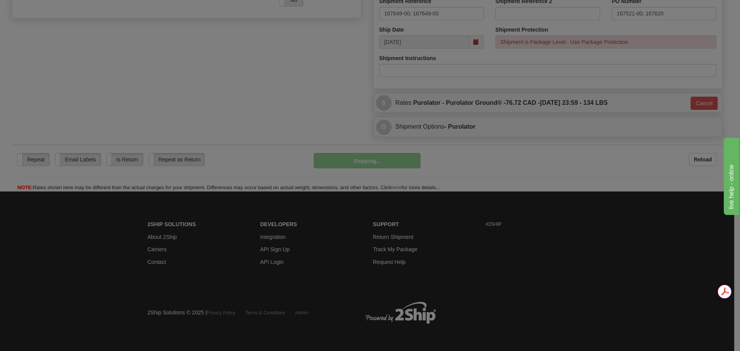
scroll to position [308, 0]
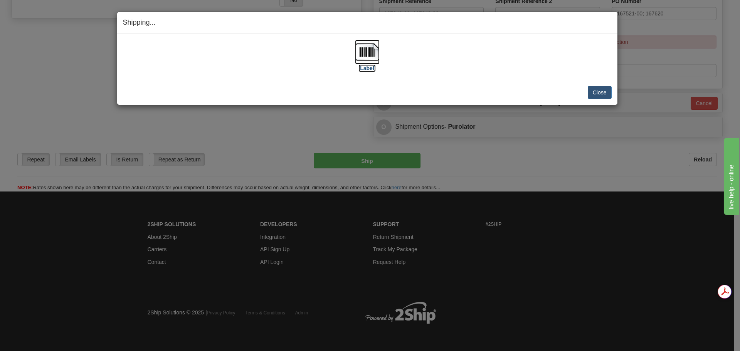
click at [362, 66] on label "[Label]" at bounding box center [367, 68] width 18 height 8
